Goal: Navigation & Orientation: Find specific page/section

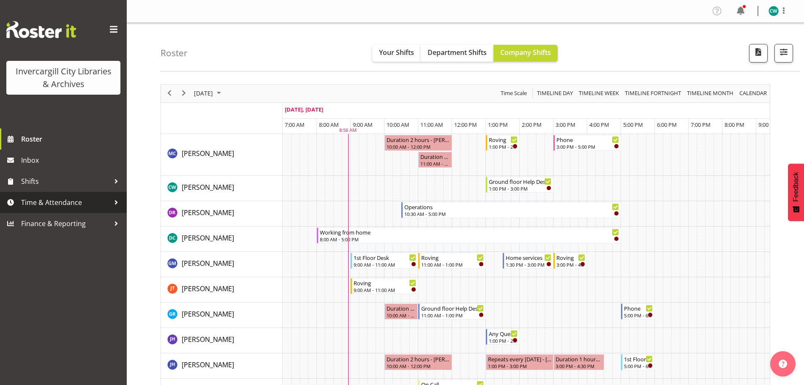
click at [115, 201] on div at bounding box center [116, 202] width 13 height 13
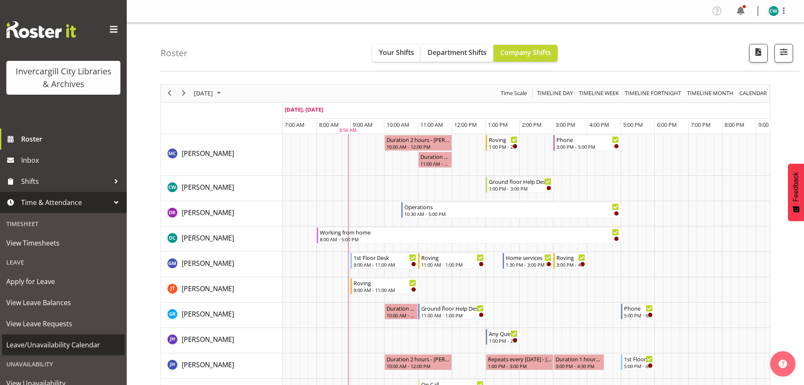
click at [87, 343] on span "Leave/Unavailability Calendar" at bounding box center [63, 344] width 114 height 13
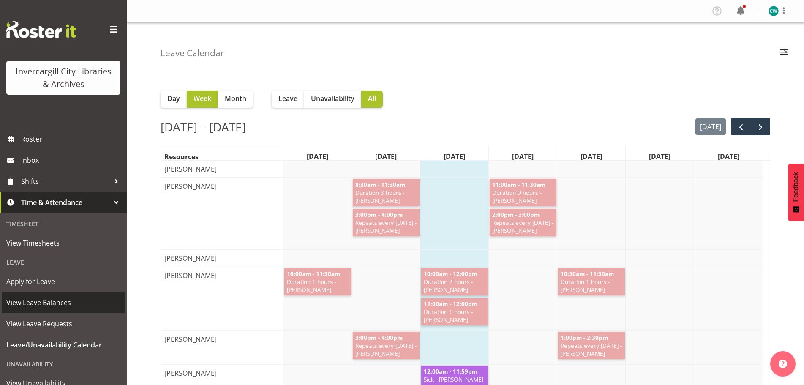
click at [47, 302] on span "View Leave Balances" at bounding box center [63, 302] width 114 height 13
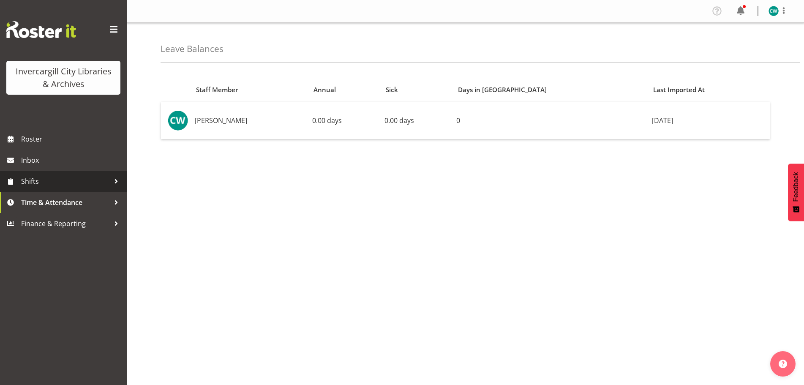
click at [60, 182] on span "Shifts" at bounding box center [65, 181] width 89 height 13
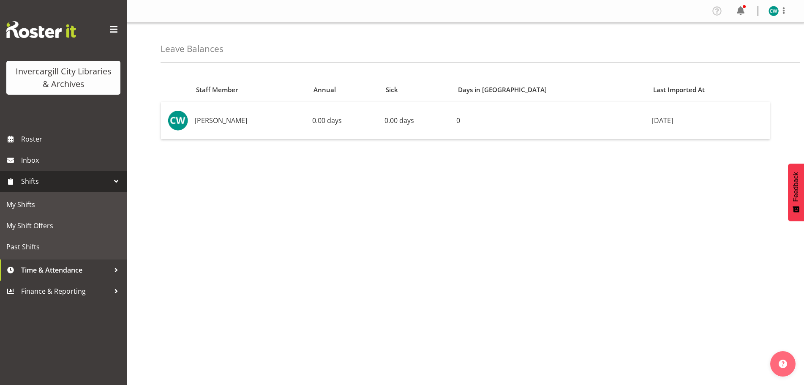
click at [60, 182] on span "Shifts" at bounding box center [65, 181] width 89 height 13
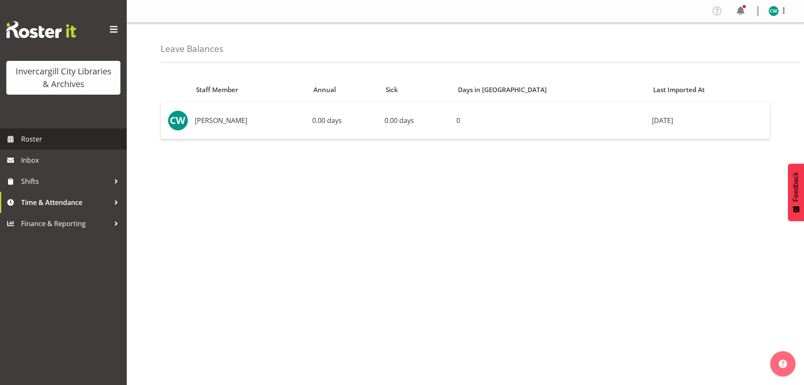
click at [63, 143] on span "Roster" at bounding box center [71, 139] width 101 height 13
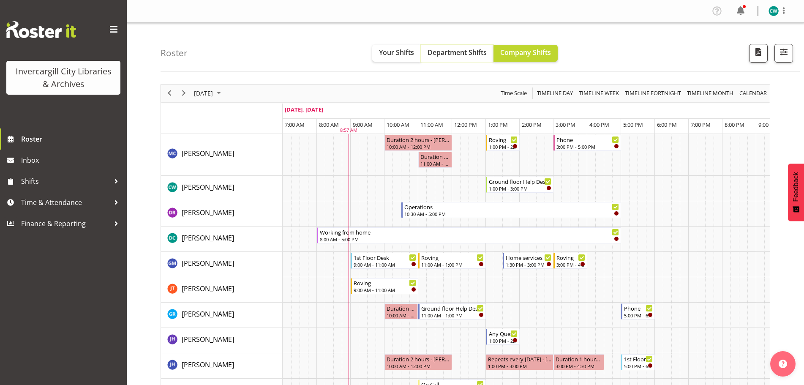
click at [462, 48] on span "Department Shifts" at bounding box center [456, 52] width 59 height 9
